Goal: Transaction & Acquisition: Purchase product/service

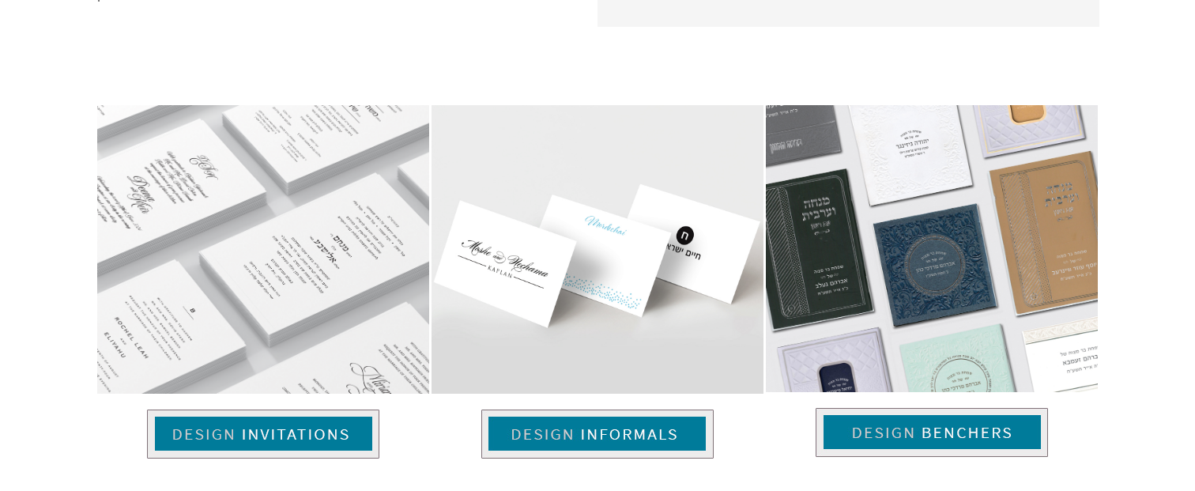
scroll to position [1181, 0]
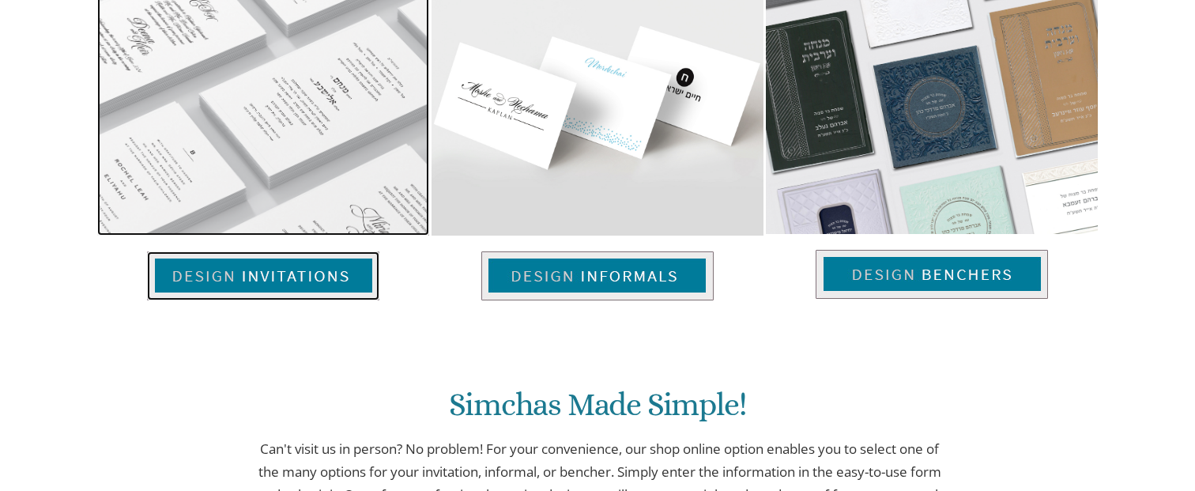
click at [277, 265] on img at bounding box center [263, 275] width 232 height 49
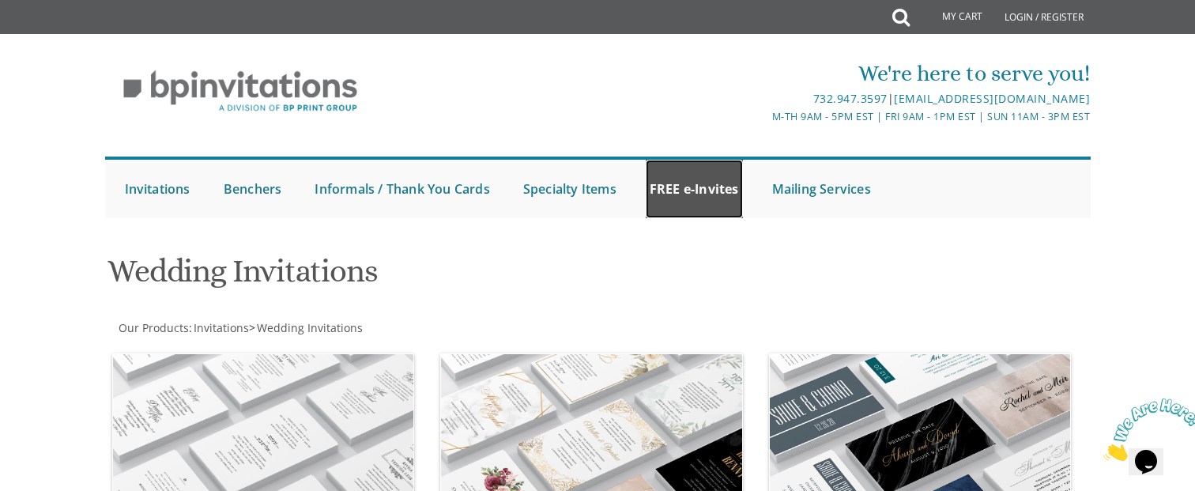
click at [673, 202] on link "FREE e-Invites" at bounding box center [694, 189] width 97 height 58
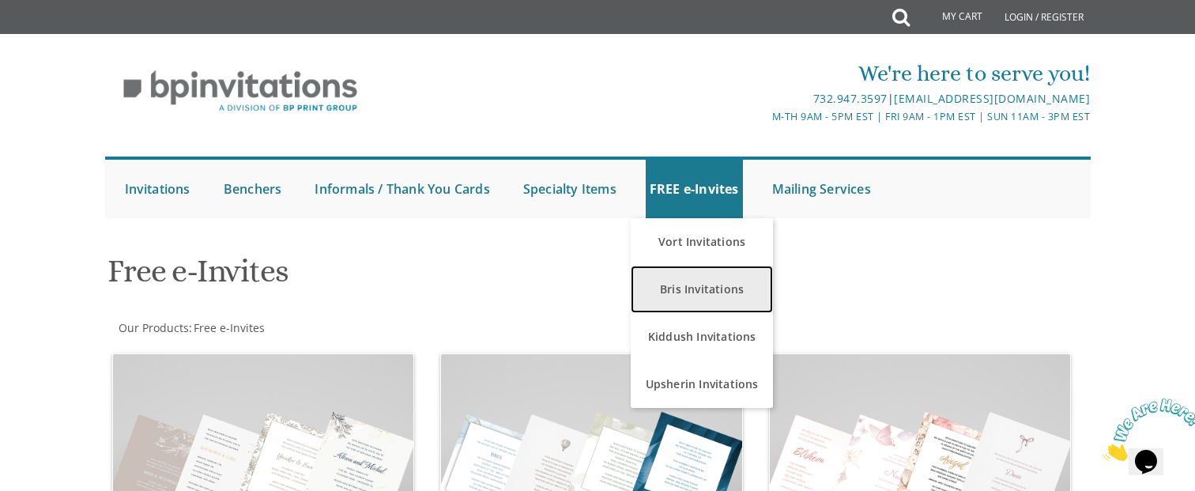
click at [679, 285] on link "Bris Invitations" at bounding box center [702, 289] width 142 height 47
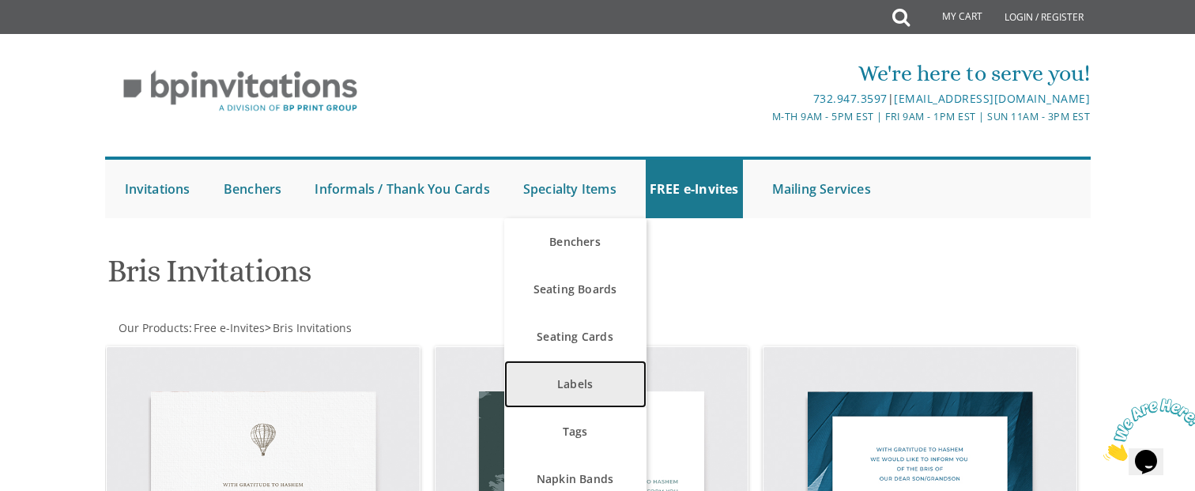
click at [590, 379] on link "Labels" at bounding box center [575, 383] width 142 height 47
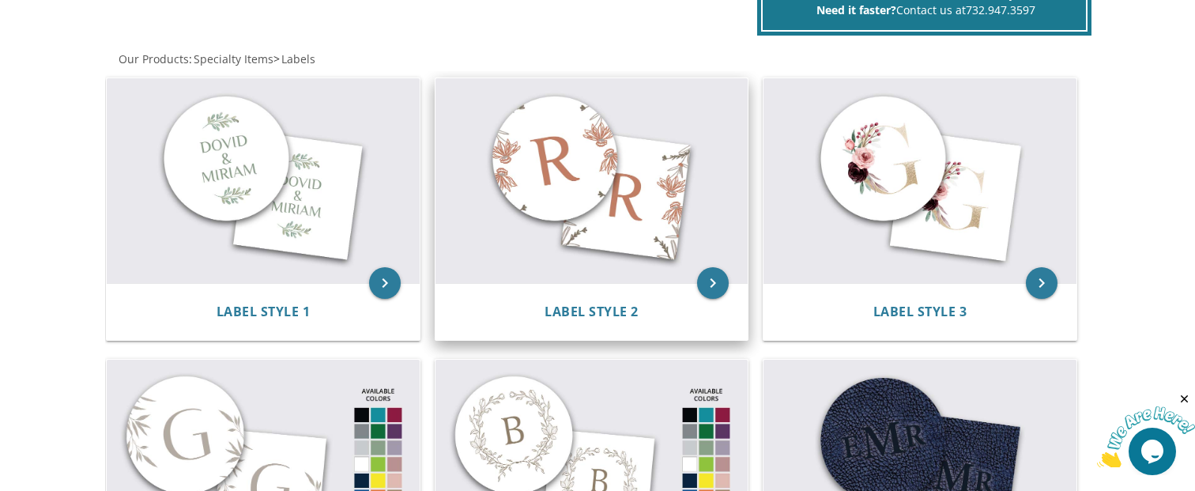
scroll to position [316, 0]
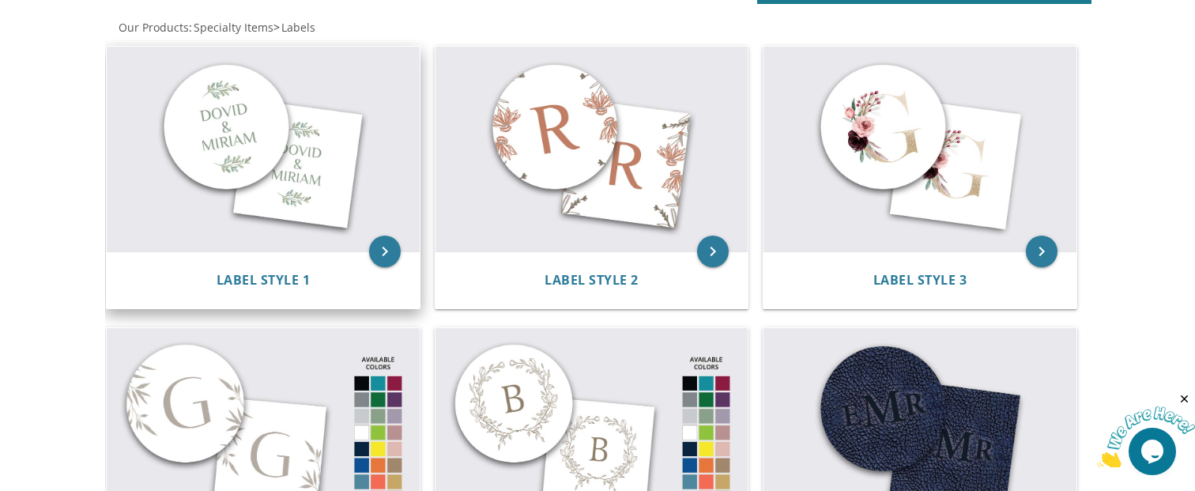
click at [328, 168] on img at bounding box center [263, 149] width 313 height 205
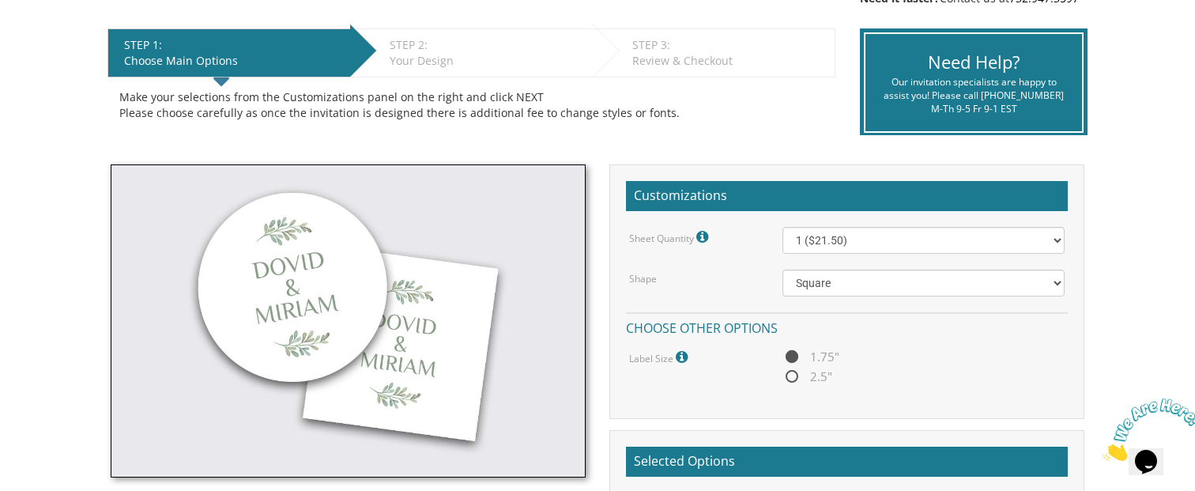
scroll to position [316, 0]
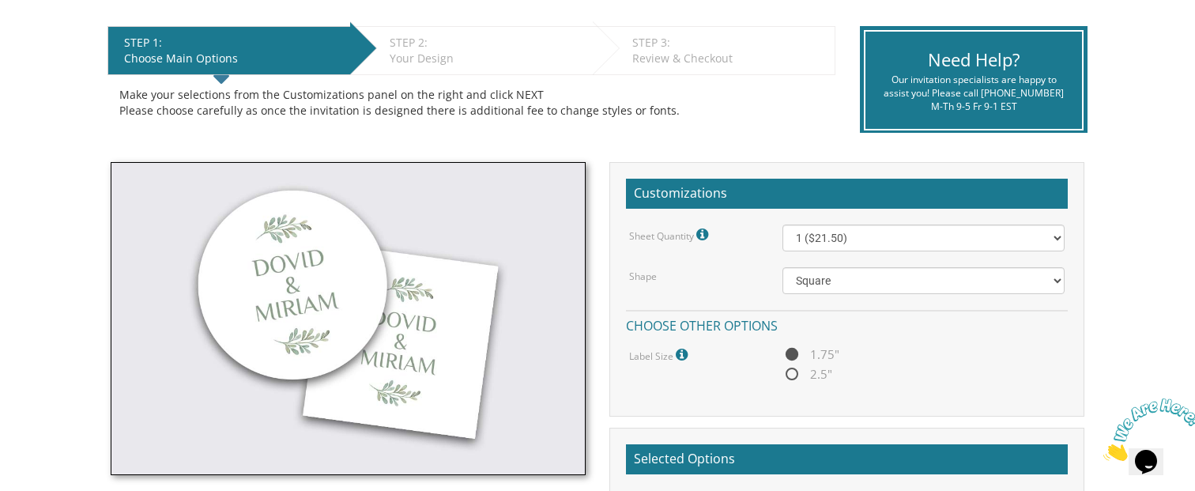
click at [706, 231] on icon at bounding box center [704, 235] width 16 height 14
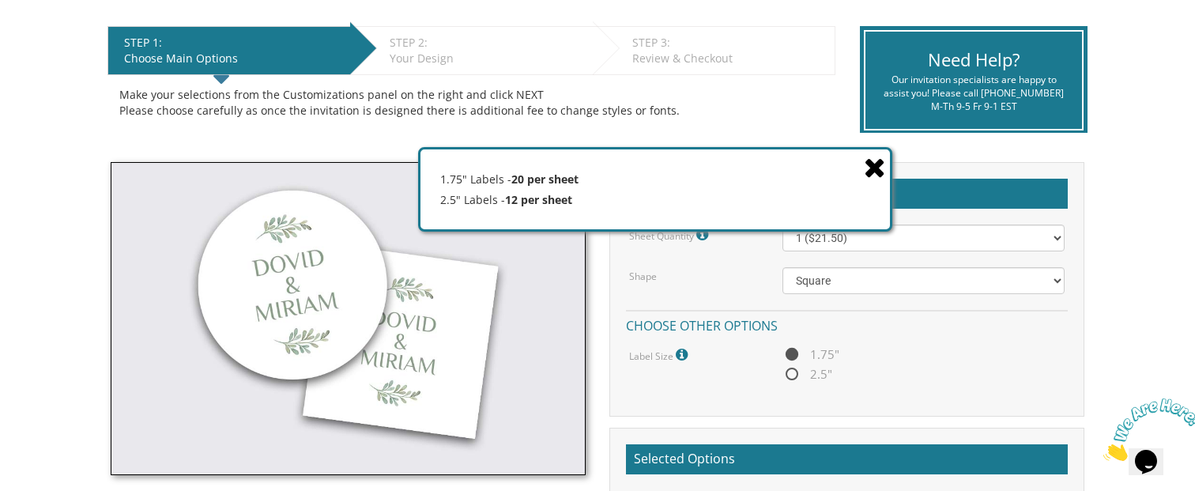
click at [694, 269] on div "Shape" at bounding box center [693, 275] width 153 height 17
click at [759, 273] on div "Shape" at bounding box center [693, 275] width 153 height 17
click at [880, 164] on icon at bounding box center [875, 167] width 22 height 28
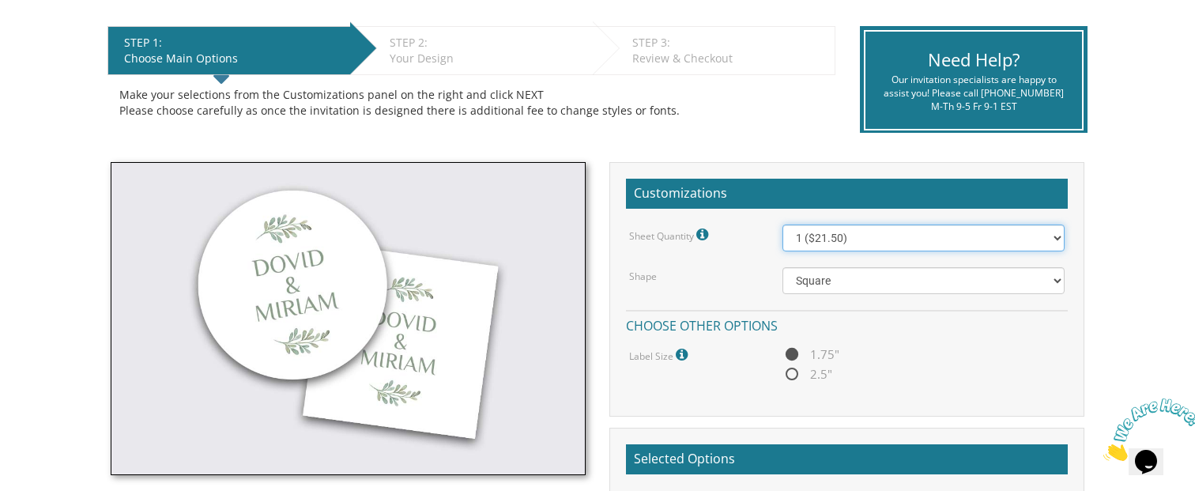
click at [843, 242] on select "1 ($21.50) 2 ($25.00) 3 ($28.50) 4 ($32.00) 5 ($35.50) 6 ($39.00) 7 ($42.50) 8 …" at bounding box center [923, 237] width 283 height 27
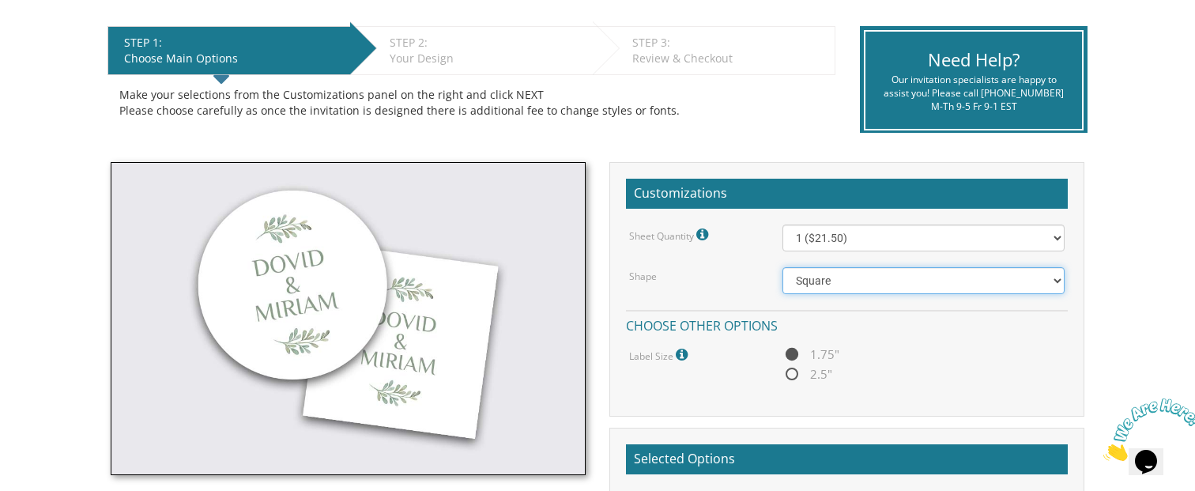
click at [816, 279] on select "Square Circle" at bounding box center [923, 280] width 283 height 27
select select "url("/store/pc/invitations/parts/circle.jpg")"
click at [782, 267] on select "Square Circle" at bounding box center [923, 280] width 283 height 27
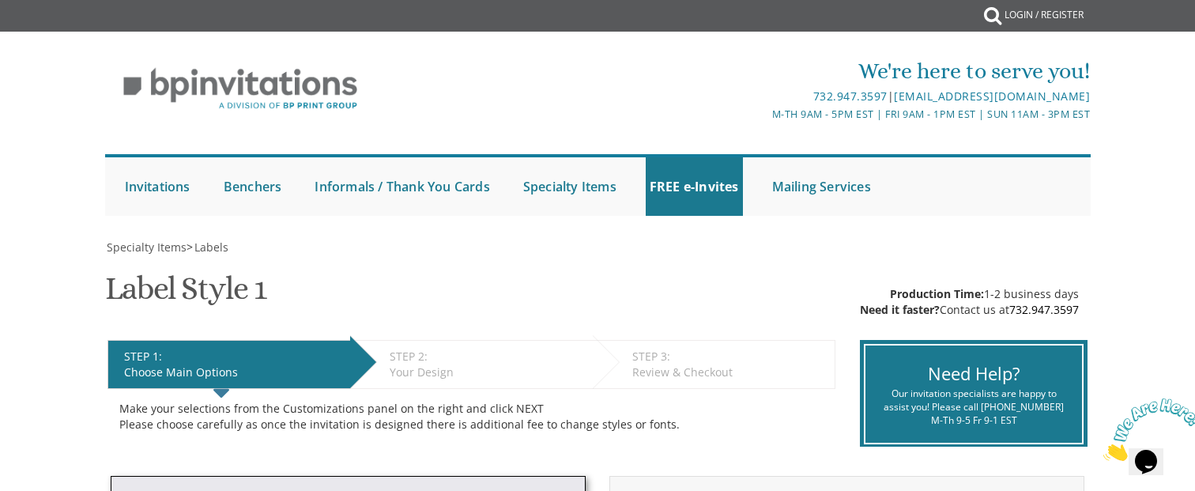
scroll to position [0, 0]
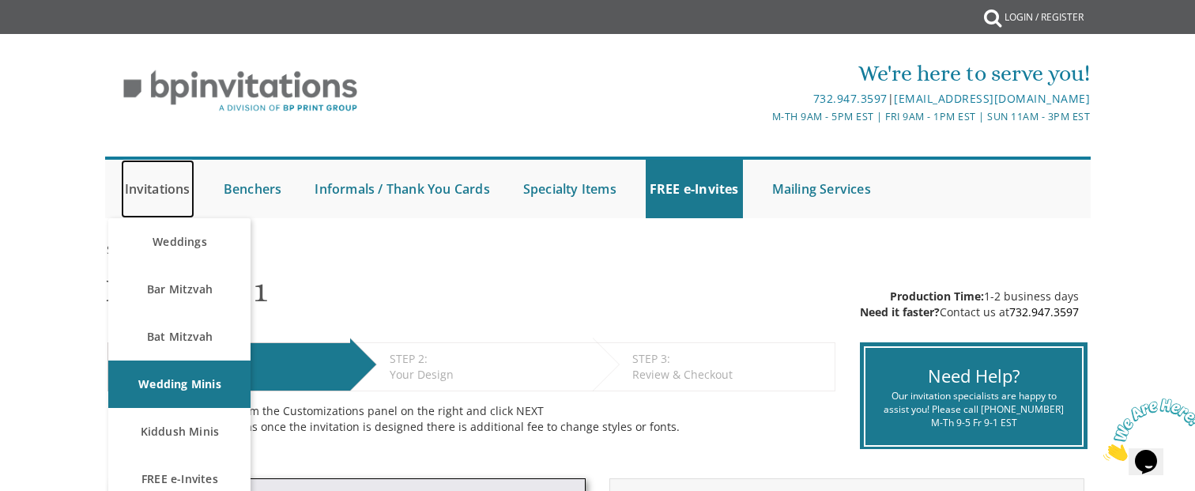
click at [172, 196] on link "Invitations" at bounding box center [157, 189] width 73 height 58
